Goal: Navigation & Orientation: Find specific page/section

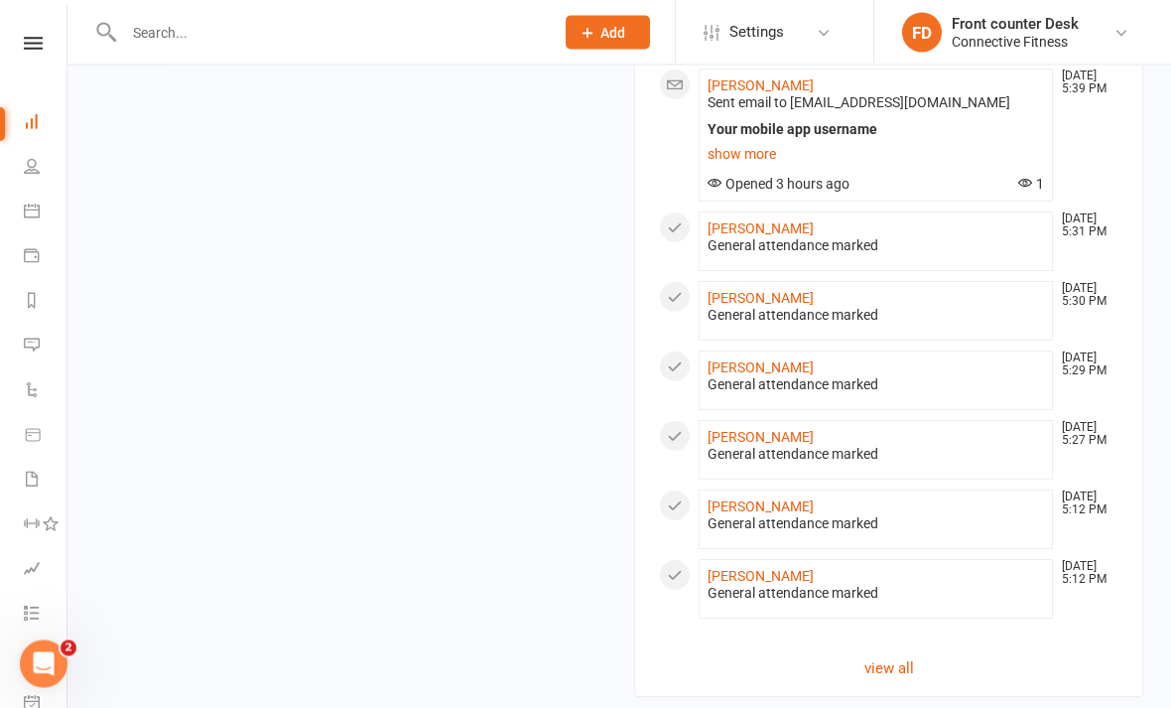
scroll to position [1451, 0]
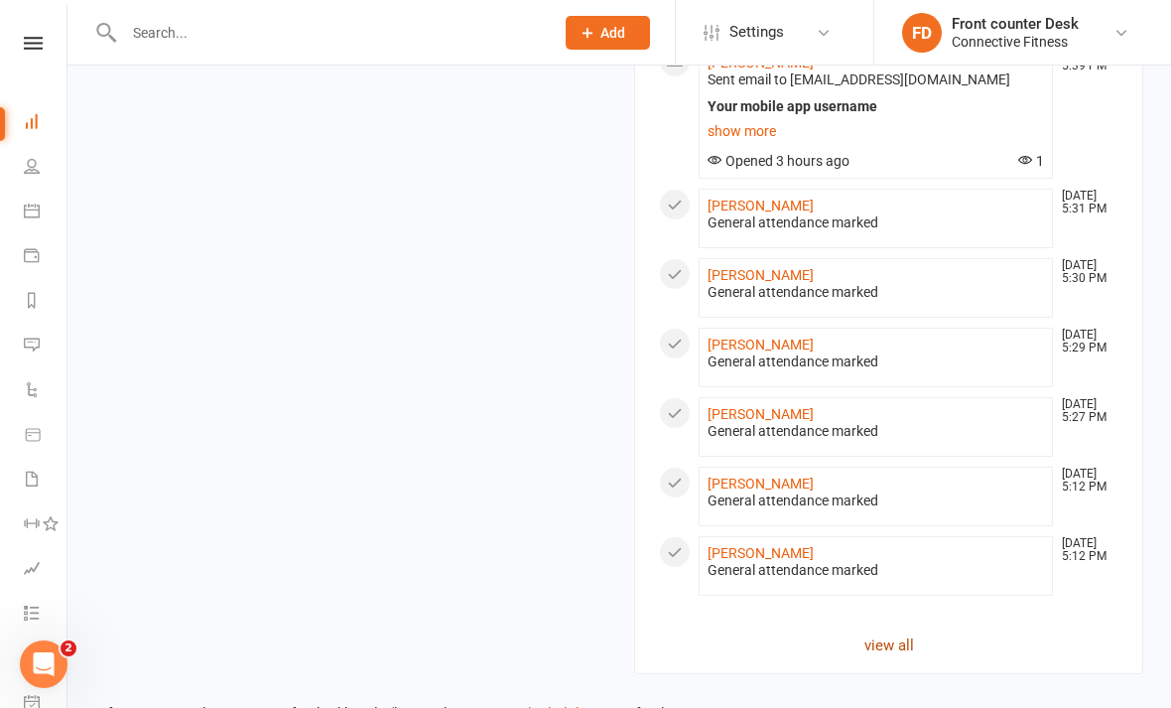
click at [914, 646] on link "view all" at bounding box center [888, 645] width 459 height 24
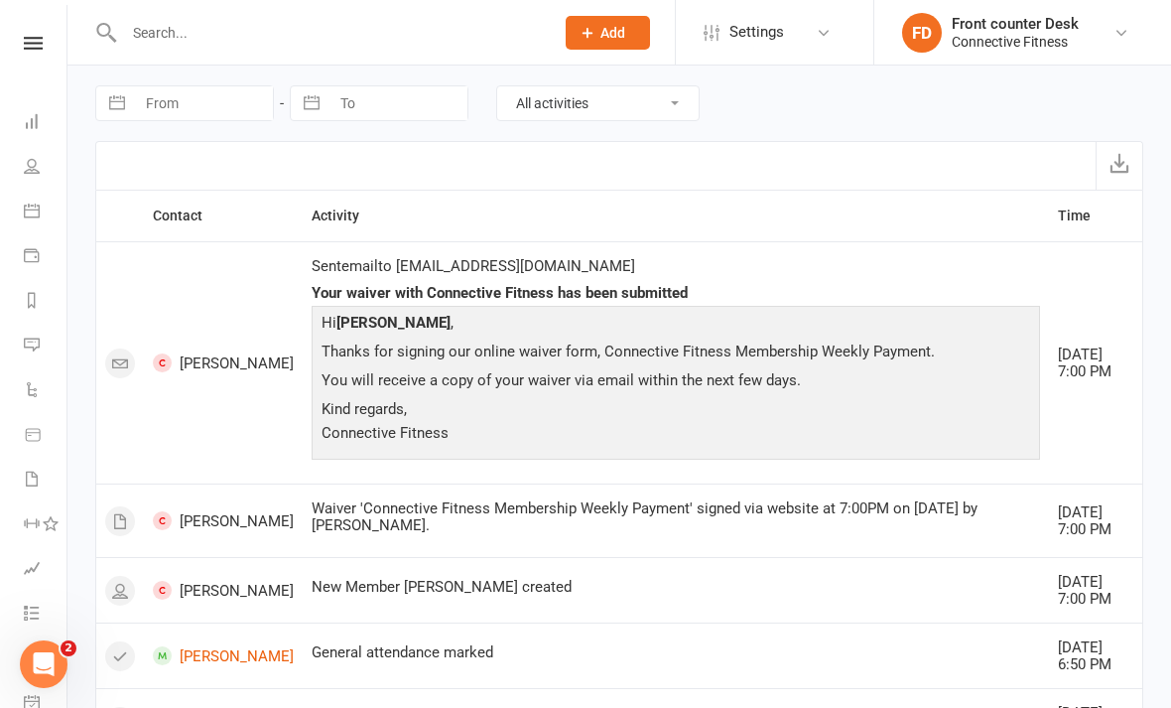
click at [47, 31] on nav "Clubworx Dashboard People Calendar Payments Reports Messages Automations Produc…" at bounding box center [33, 359] width 67 height 708
click at [39, 41] on icon at bounding box center [33, 43] width 19 height 13
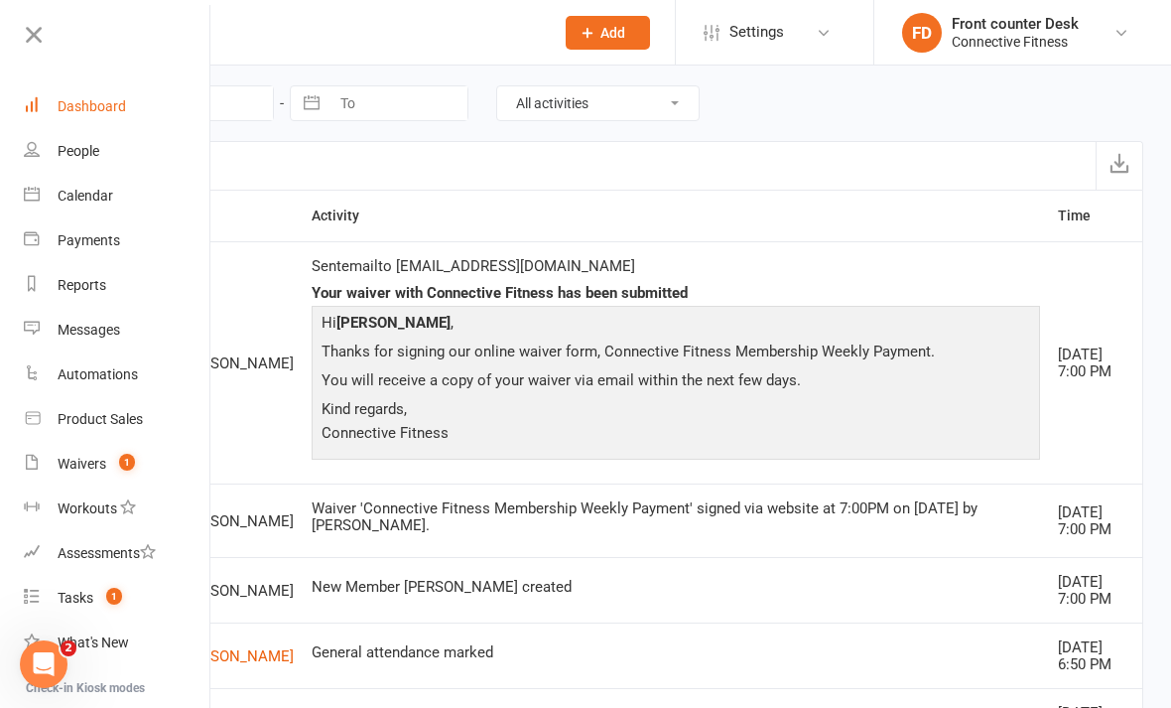
click at [101, 116] on link "Dashboard" at bounding box center [118, 106] width 188 height 45
